Goal: Task Accomplishment & Management: Manage account settings

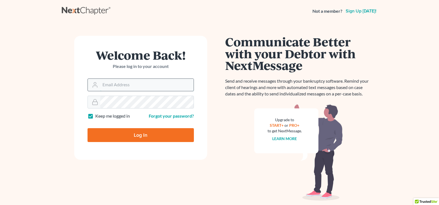
click at [136, 86] on input "Email Address" at bounding box center [146, 85] width 93 height 12
type input "[EMAIL_ADDRESS][DOMAIN_NAME]"
click at [88, 128] on input "Log In" at bounding box center [141, 135] width 106 height 14
type input "Thinking..."
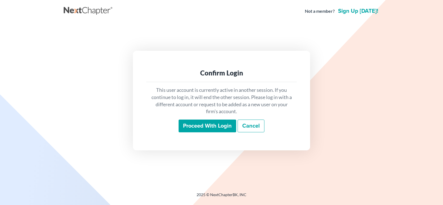
click at [210, 127] on input "Proceed with login" at bounding box center [208, 125] width 58 height 13
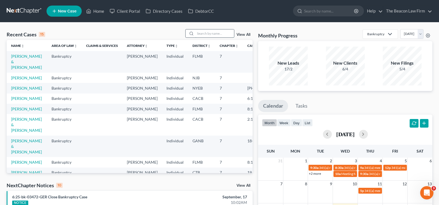
drag, startPoint x: 198, startPoint y: 34, endPoint x: 199, endPoint y: 30, distance: 4.0
click at [198, 33] on input "search" at bounding box center [214, 33] width 39 height 8
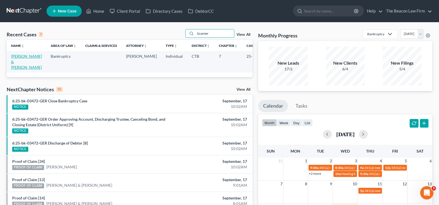
type input "Szamier"
click at [19, 58] on link "Szamier, Cory & Allysha" at bounding box center [26, 62] width 31 height 16
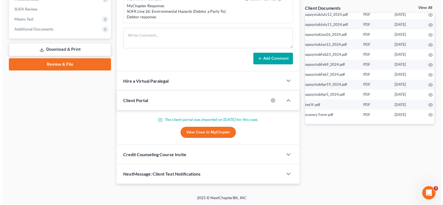
scroll to position [428, 21]
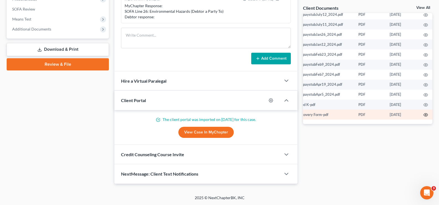
click at [423, 112] on icon "button" at bounding box center [425, 114] width 4 height 4
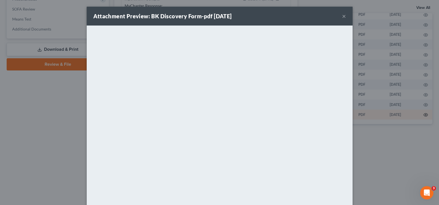
scroll to position [428, 20]
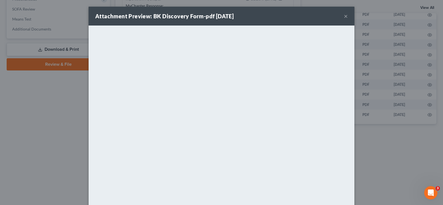
click at [344, 17] on button "×" at bounding box center [346, 16] width 4 height 7
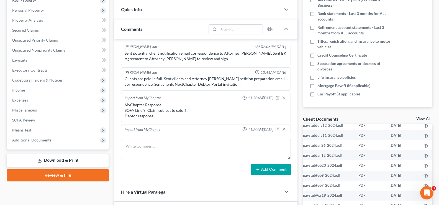
scroll to position [0, 0]
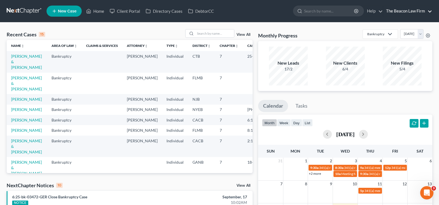
click at [424, 10] on link "The Beacon Law Firm" at bounding box center [407, 11] width 49 height 10
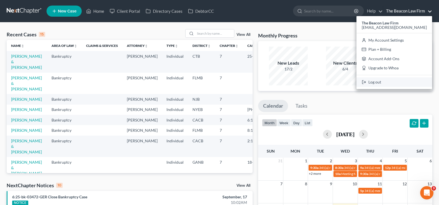
click at [405, 84] on link "Log out" at bounding box center [394, 81] width 76 height 9
